Goal: Find specific page/section: Find specific page/section

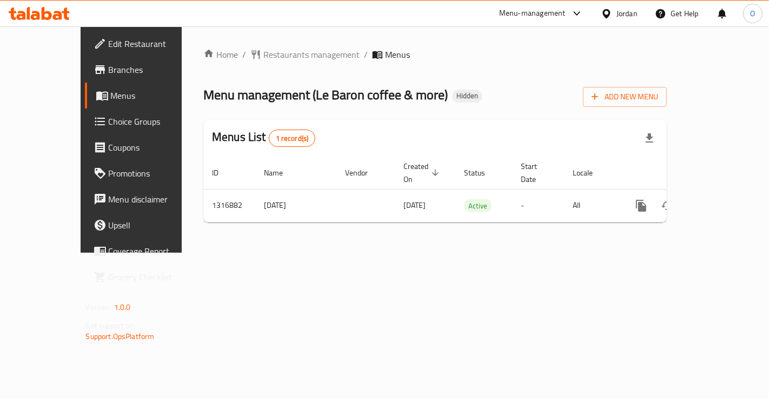
click at [109, 75] on span "Branches" at bounding box center [154, 69] width 91 height 13
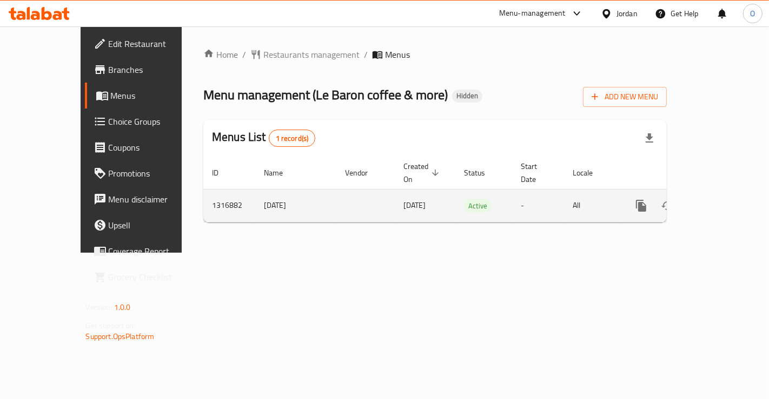
click at [395, 191] on td "[DATE]" at bounding box center [425, 205] width 61 height 33
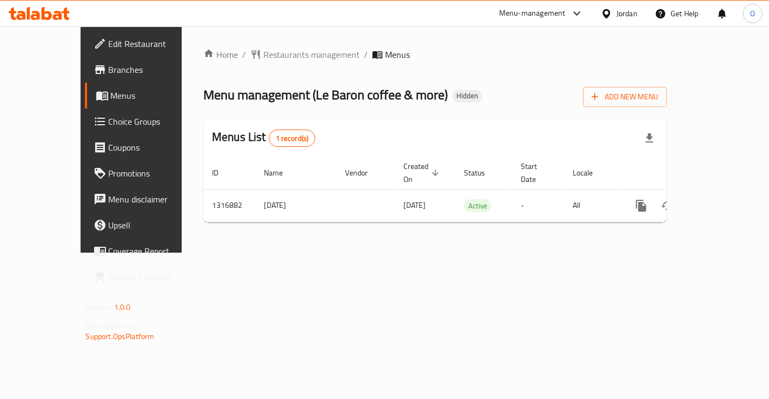
click at [85, 78] on link "Branches" at bounding box center [147, 70] width 124 height 26
